Goal: Navigation & Orientation: Find specific page/section

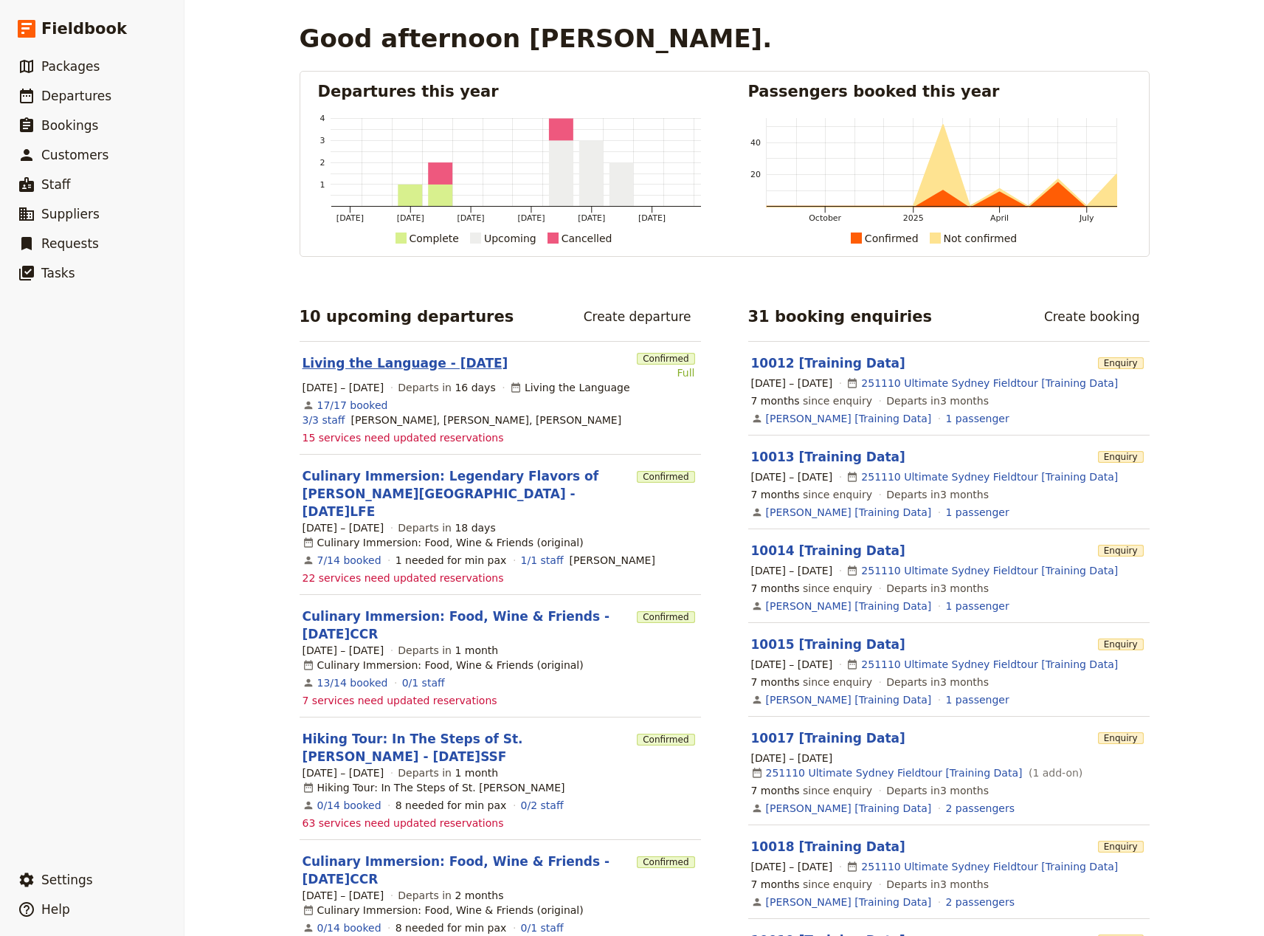
click at [388, 365] on link "Living the Language - [DATE]" at bounding box center [406, 363] width 206 height 18
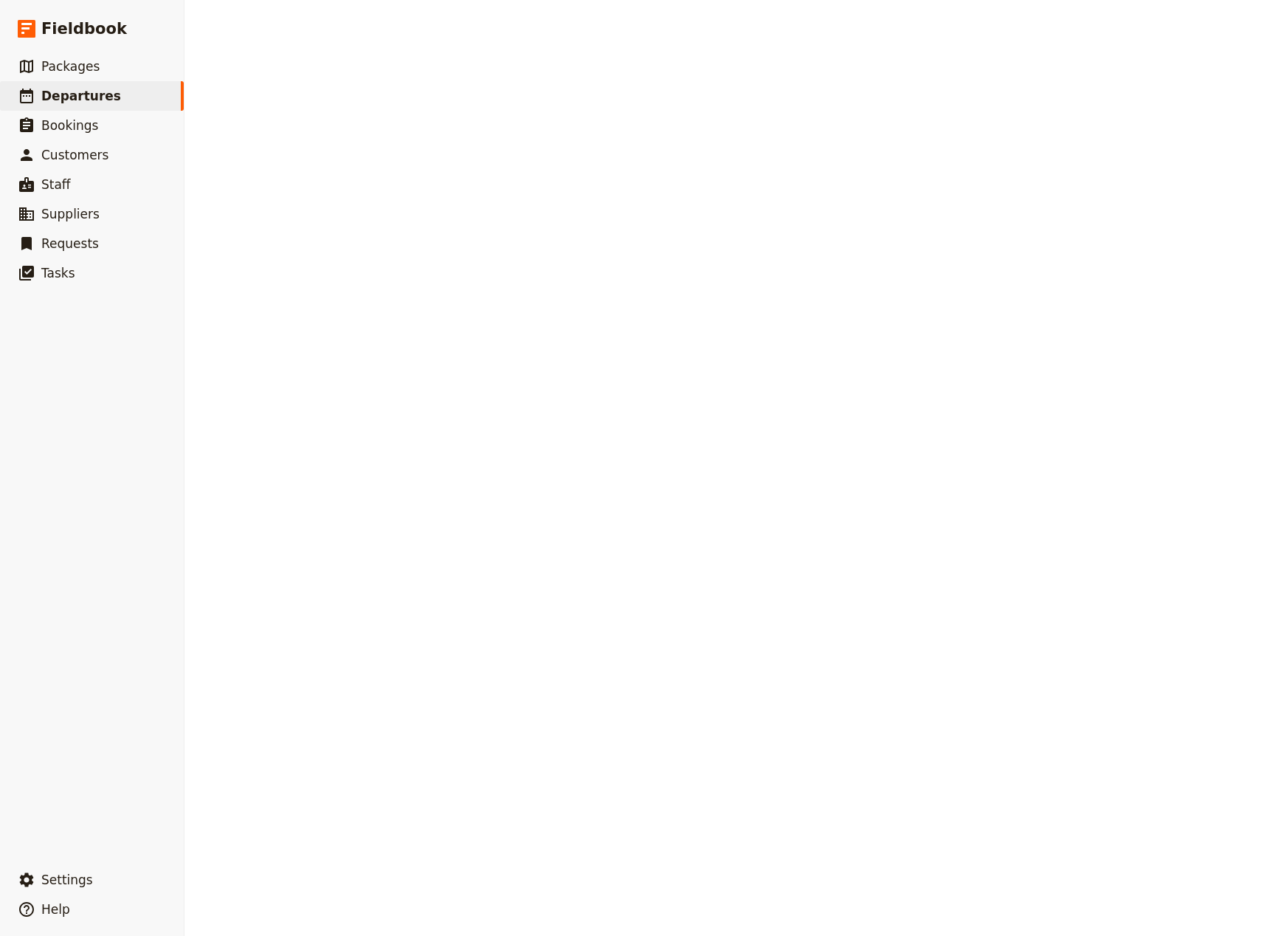
click at [388, 365] on div "Good afternoon [PERSON_NAME]. Departures this year [DATE] [DATE] [DATE] [DATE] …" at bounding box center [723, 468] width 1079 height 936
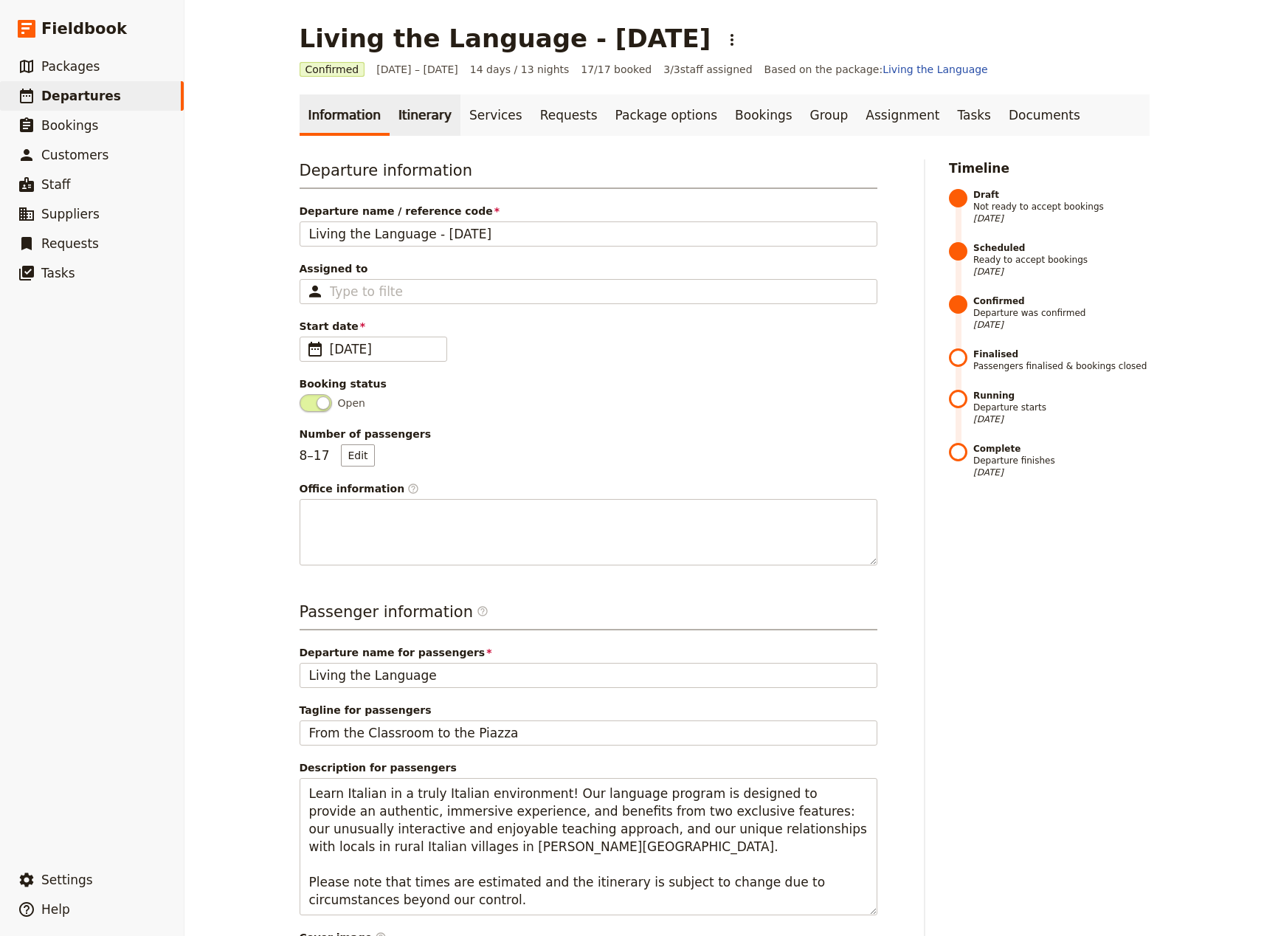
click at [407, 117] on link "Itinerary" at bounding box center [425, 114] width 71 height 41
